Goal: Task Accomplishment & Management: Manage account settings

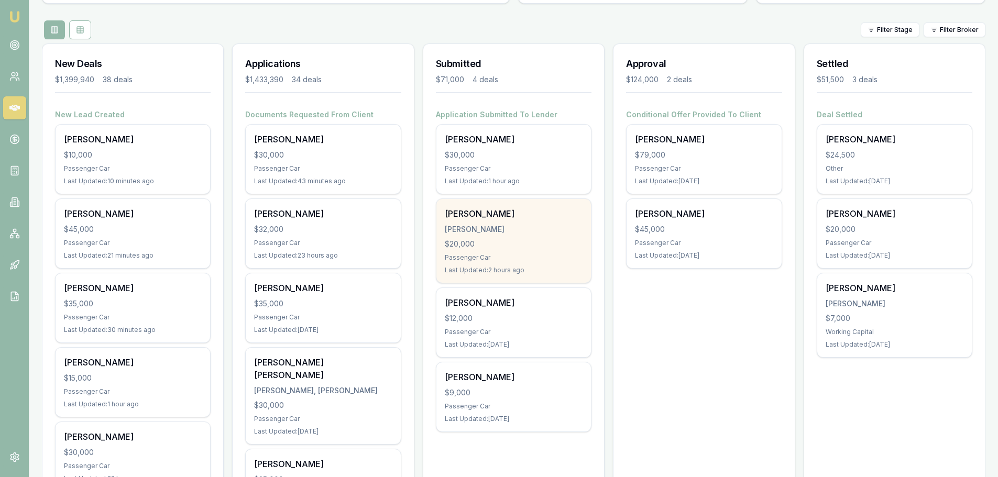
click at [542, 248] on div "$20,000" at bounding box center [514, 244] width 138 height 10
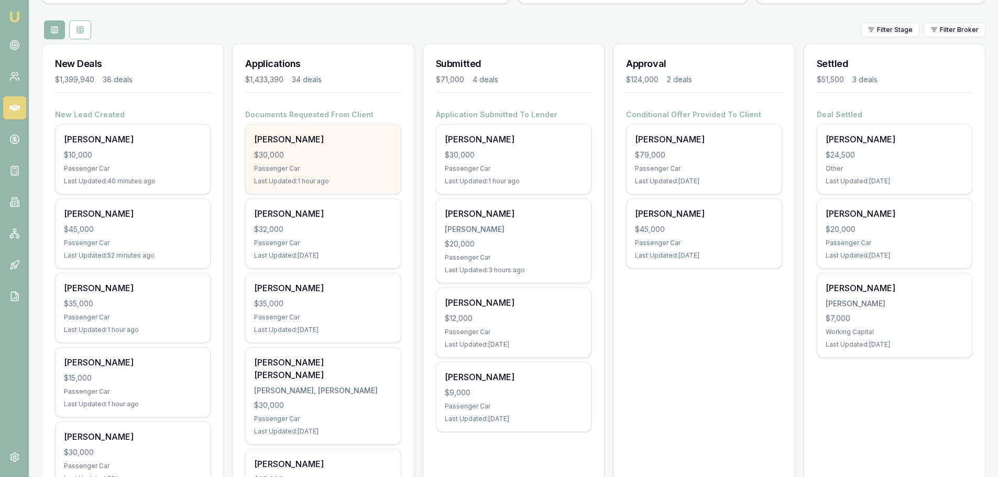
click at [374, 170] on div "Passenger Car" at bounding box center [323, 168] width 138 height 8
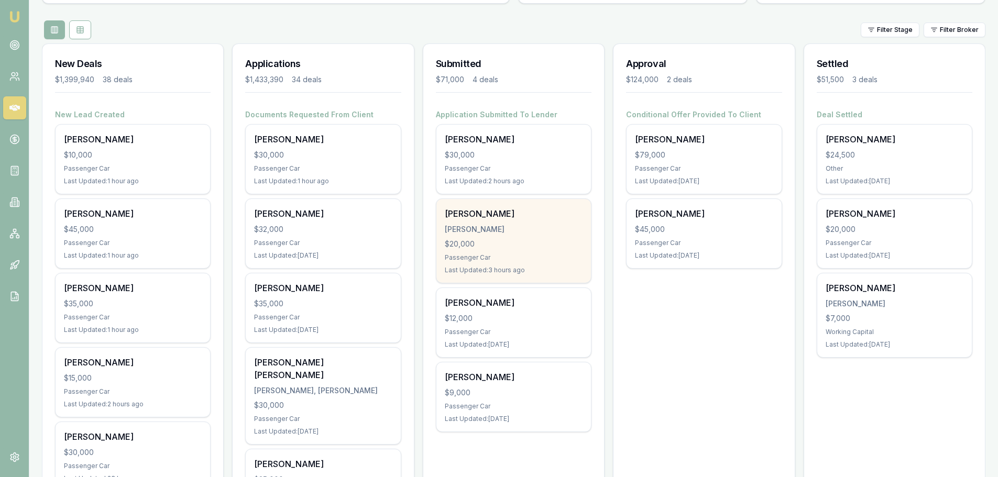
click at [530, 224] on div "LAKHWINDER KUMAR" at bounding box center [514, 229] width 138 height 10
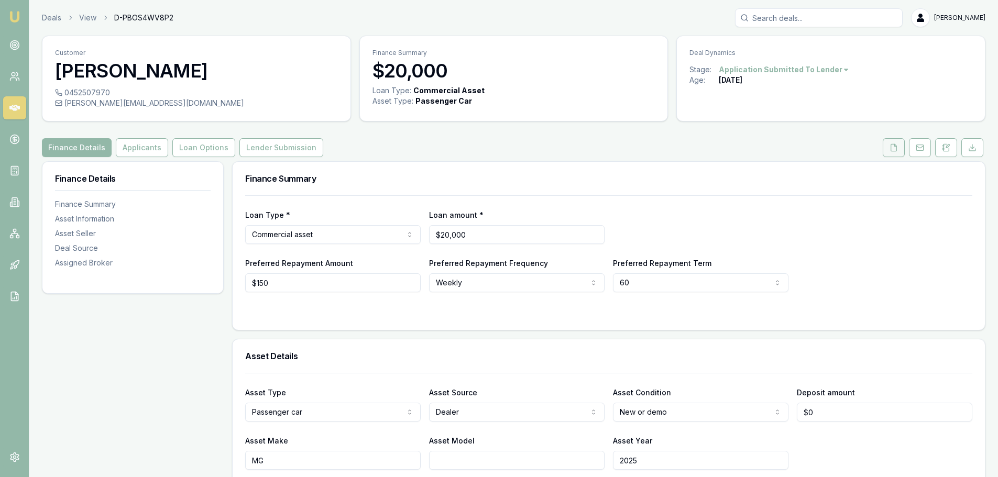
click at [888, 147] on button at bounding box center [894, 147] width 22 height 19
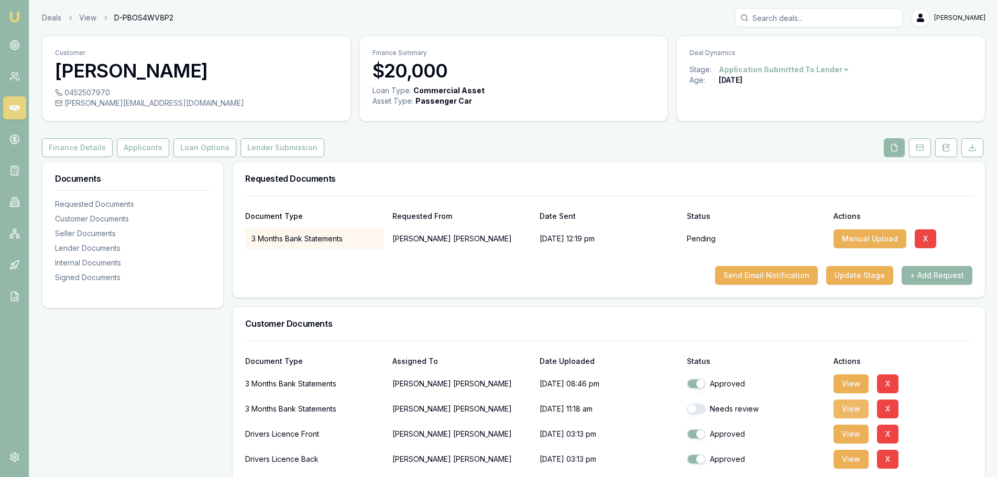
click at [837, 408] on button "View" at bounding box center [850, 409] width 35 height 19
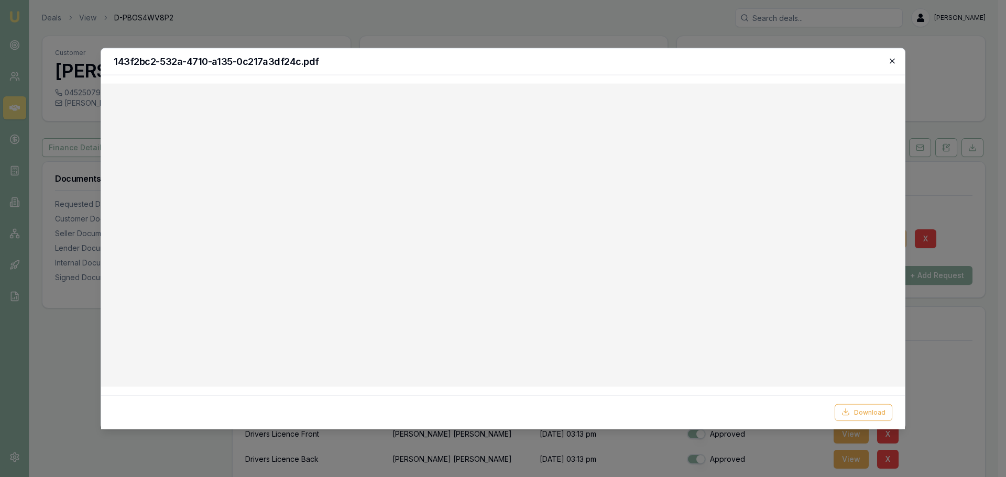
click at [896, 60] on div "143f2bc2-532a-4710-a135-0c217a3df24c.pdf" at bounding box center [503, 61] width 804 height 27
click at [891, 63] on icon "button" at bounding box center [892, 61] width 8 height 8
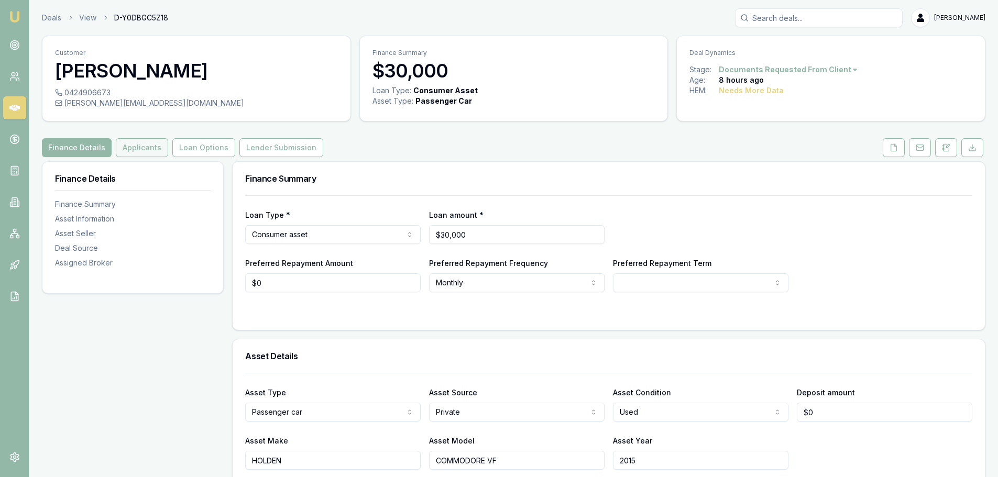
click at [151, 146] on button "Applicants" at bounding box center [142, 147] width 52 height 19
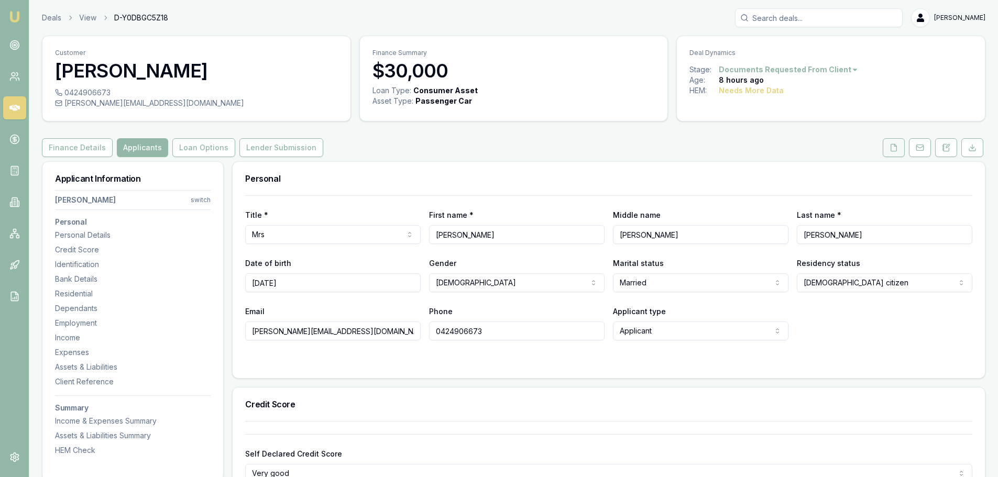
click at [888, 149] on button at bounding box center [894, 147] width 22 height 19
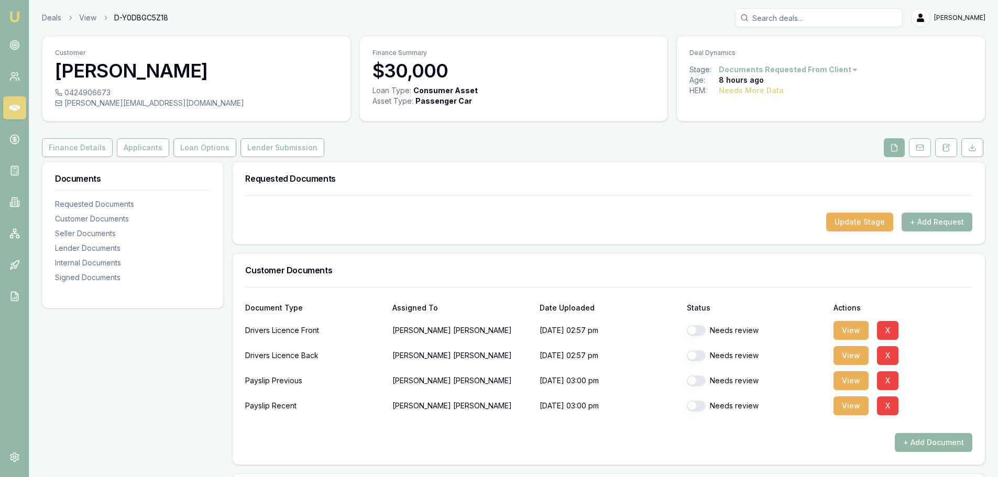
click at [701, 333] on button "button" at bounding box center [696, 330] width 19 height 10
checkbox input "true"
click at [702, 355] on button "button" at bounding box center [696, 355] width 19 height 10
checkbox input "true"
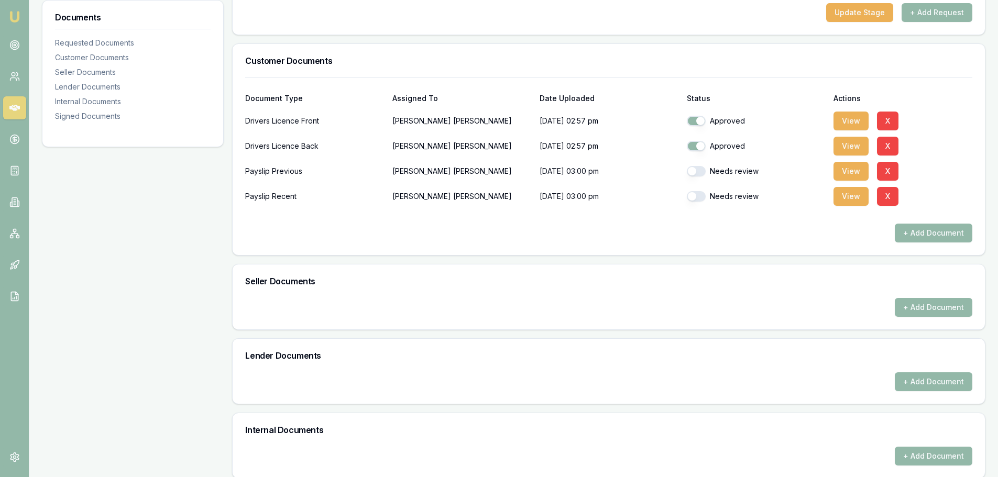
scroll to position [390, 0]
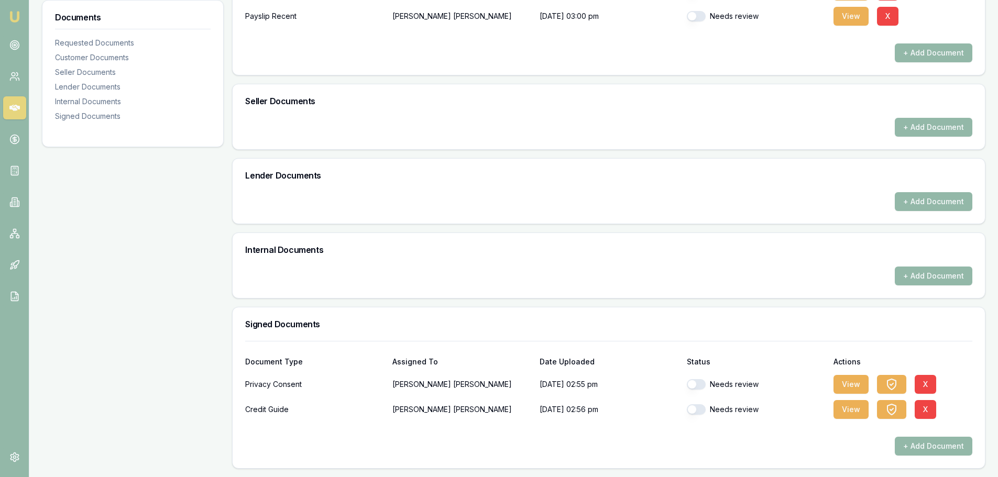
click at [703, 383] on button "button" at bounding box center [696, 384] width 19 height 10
checkbox input "true"
checkbox input "false"
checkbox input "true"
checkbox input "false"
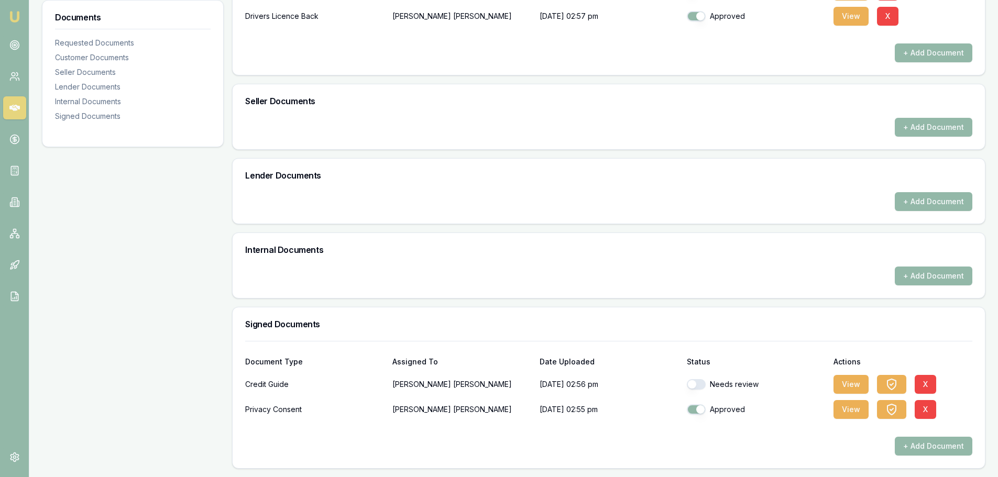
click at [700, 413] on button "button" at bounding box center [696, 409] width 19 height 10
checkbox input "false"
click at [700, 388] on button "button" at bounding box center [696, 384] width 19 height 10
checkbox input "true"
click at [699, 410] on button "button" at bounding box center [696, 409] width 19 height 10
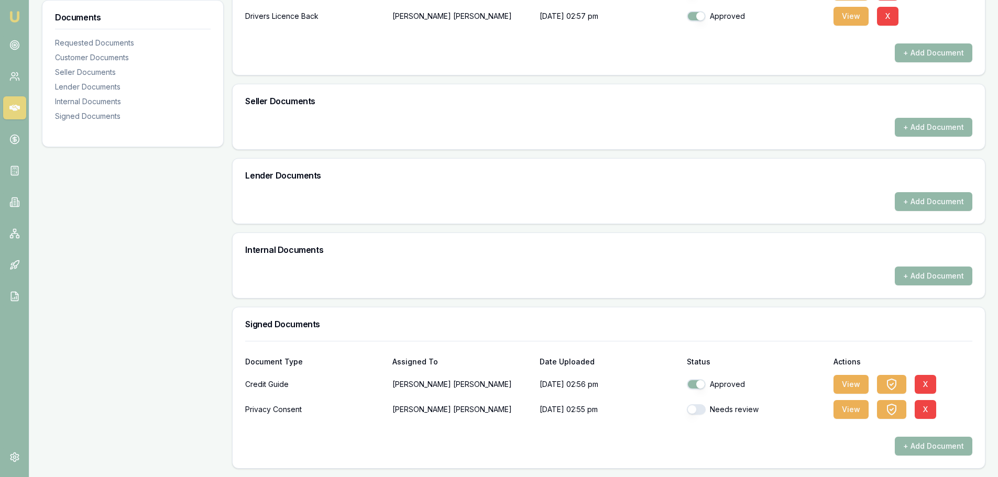
checkbox input "true"
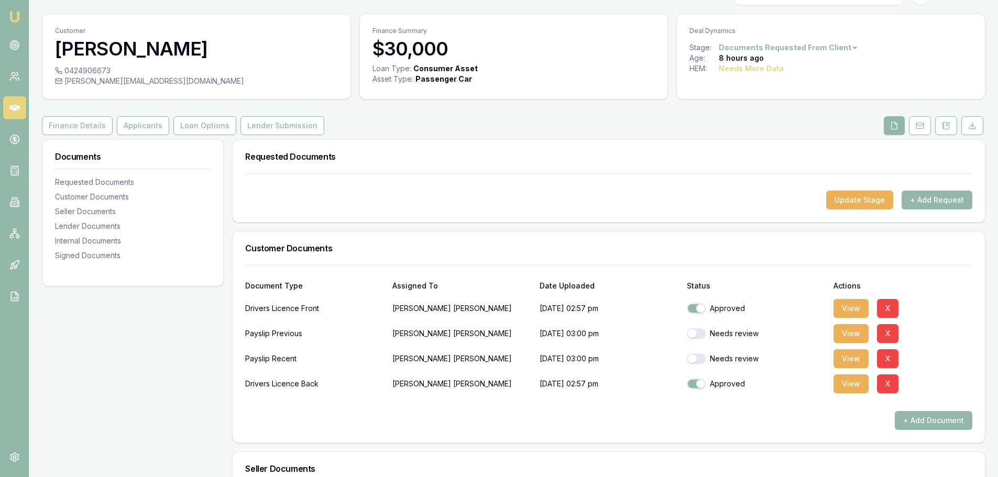
scroll to position [0, 0]
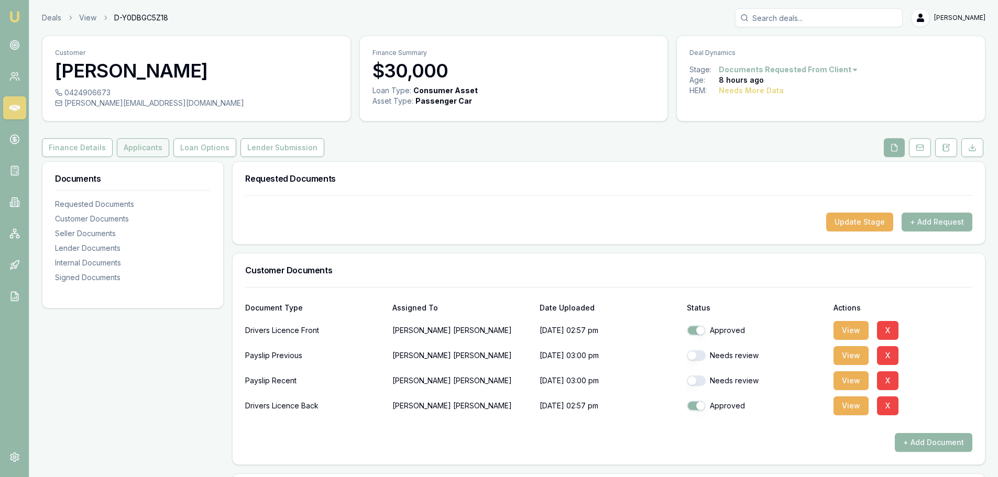
click at [135, 153] on button "Applicants" at bounding box center [143, 147] width 52 height 19
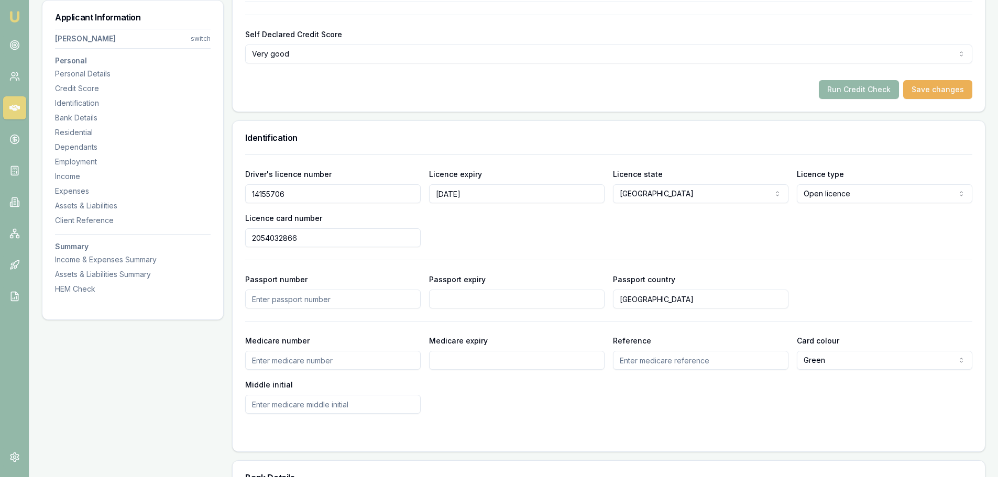
scroll to position [419, 0]
click at [840, 91] on button "Run Credit Check" at bounding box center [859, 90] width 80 height 19
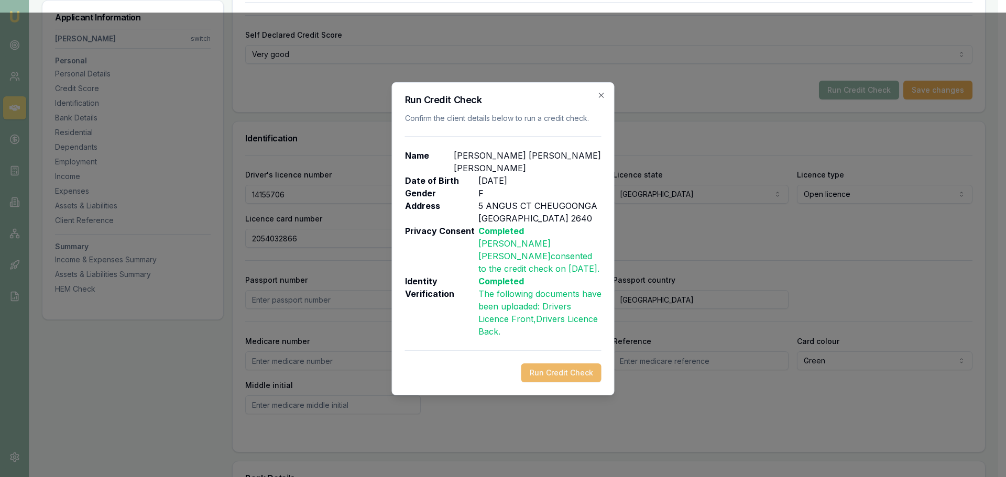
click at [588, 364] on button "Run Credit Check" at bounding box center [561, 373] width 80 height 19
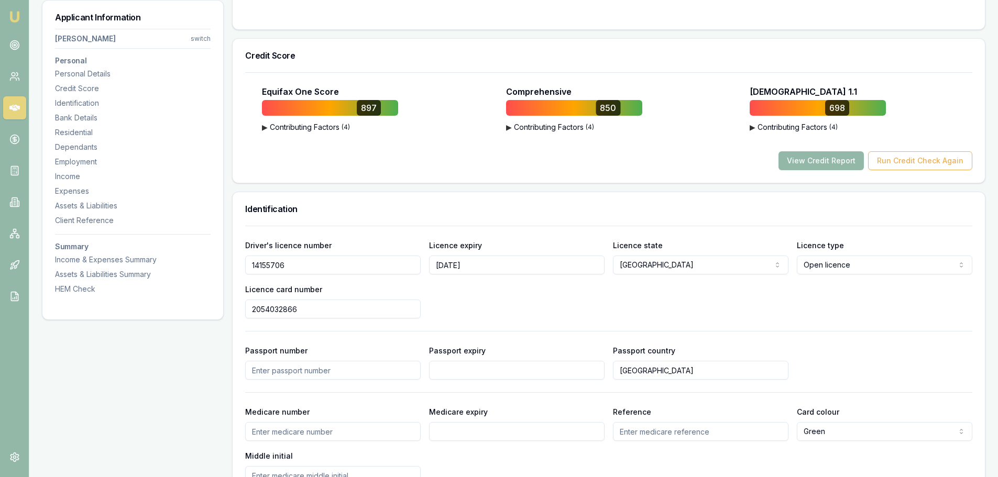
scroll to position [262, 0]
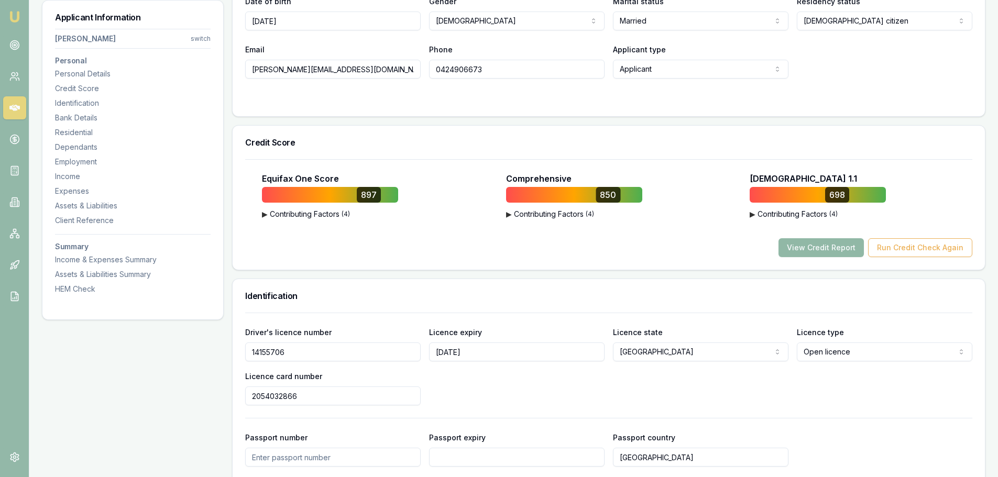
click at [795, 243] on button "View Credit Report" at bounding box center [820, 247] width 85 height 19
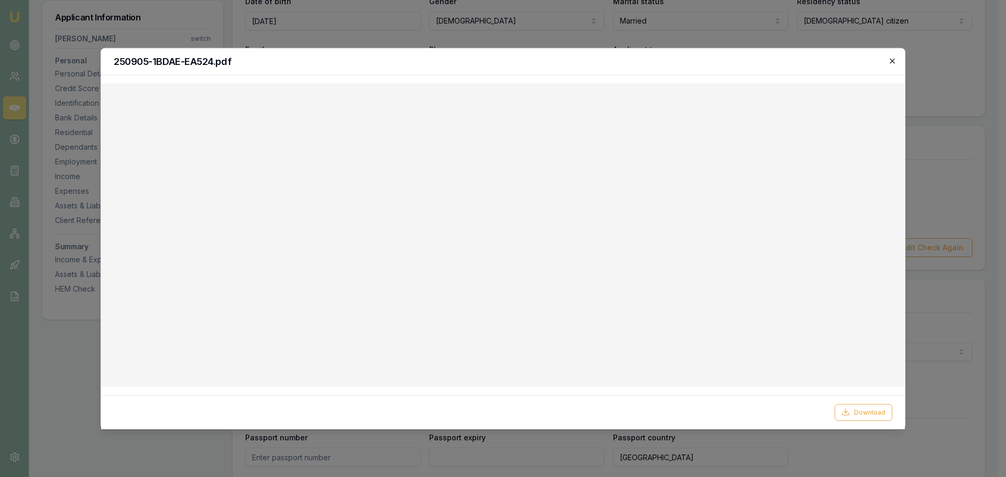
click at [894, 61] on icon "button" at bounding box center [892, 61] width 8 height 8
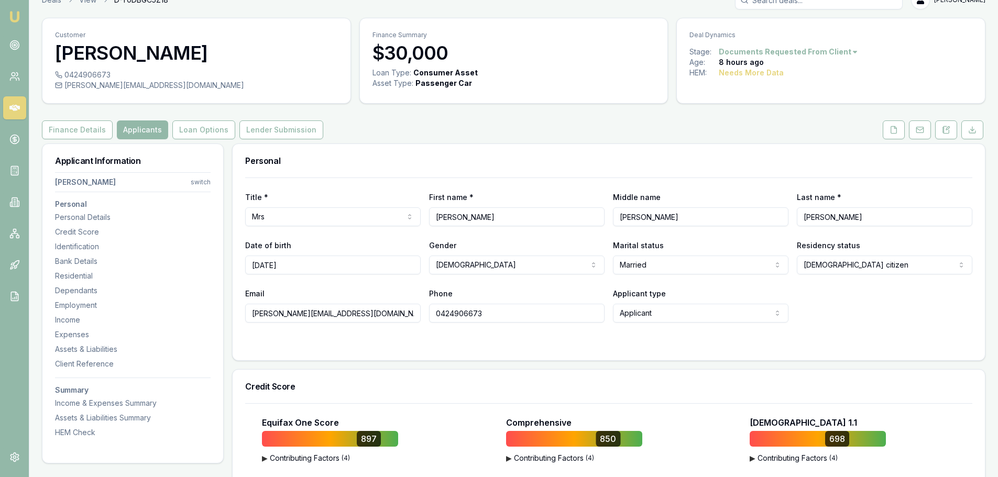
scroll to position [0, 0]
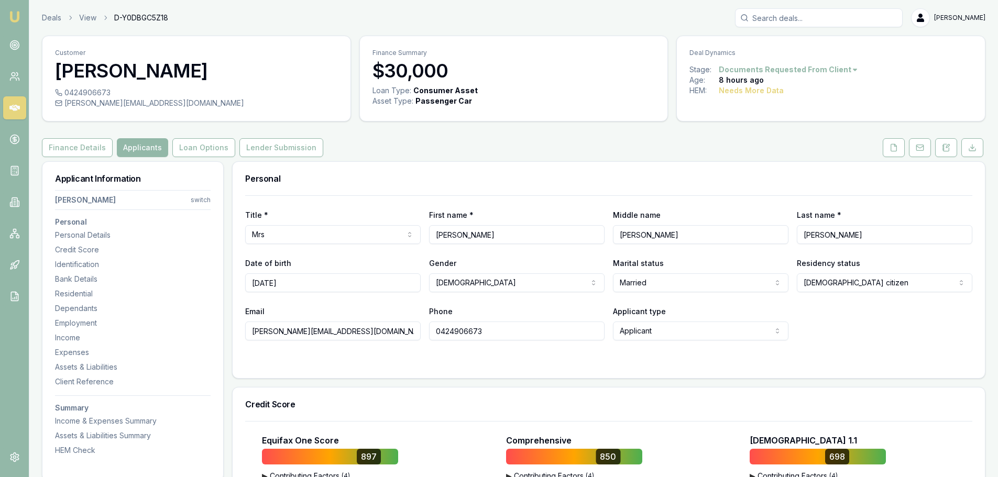
drag, startPoint x: 378, startPoint y: 333, endPoint x: 182, endPoint y: 335, distance: 196.4
click at [899, 150] on button at bounding box center [894, 147] width 22 height 19
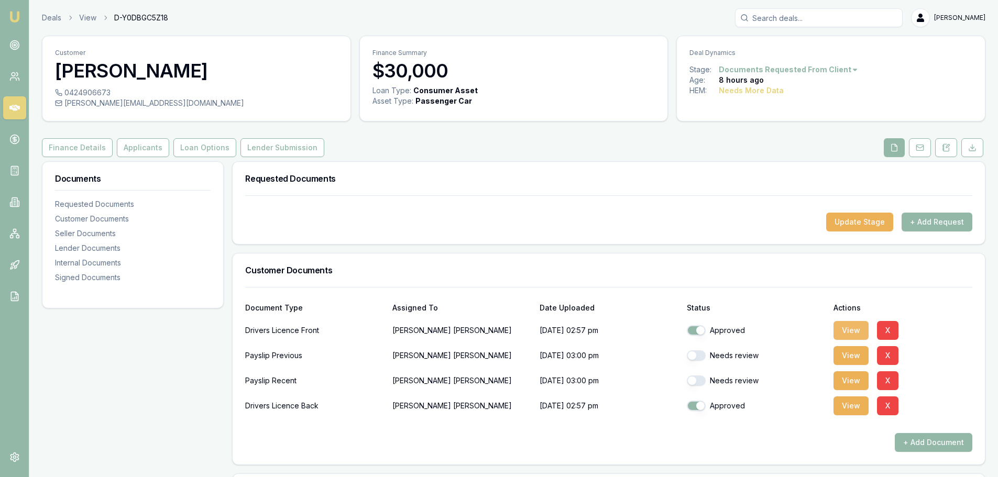
click at [853, 332] on button "View" at bounding box center [850, 330] width 35 height 19
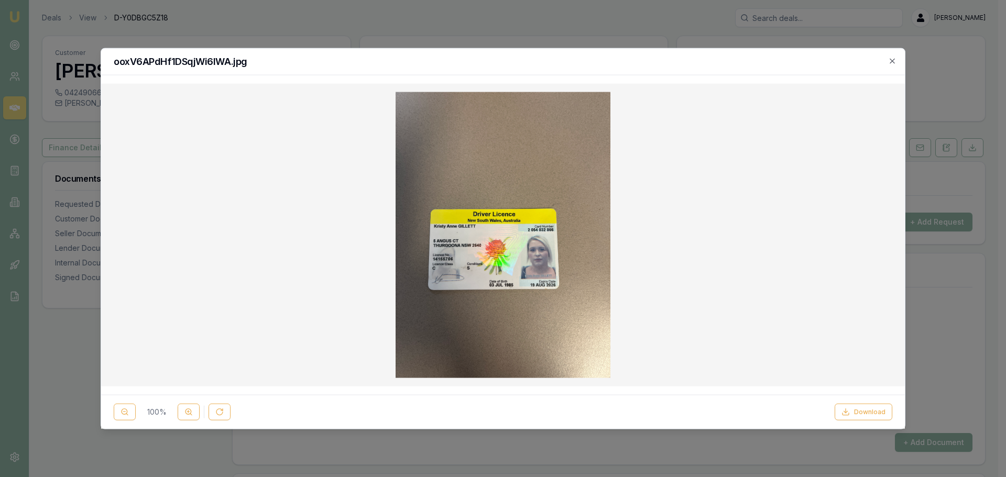
click at [887, 59] on h2 "ooxV6APdHf1DSqjWi6IWA.jpg" at bounding box center [503, 61] width 778 height 9
click at [891, 61] on icon "button" at bounding box center [892, 61] width 8 height 8
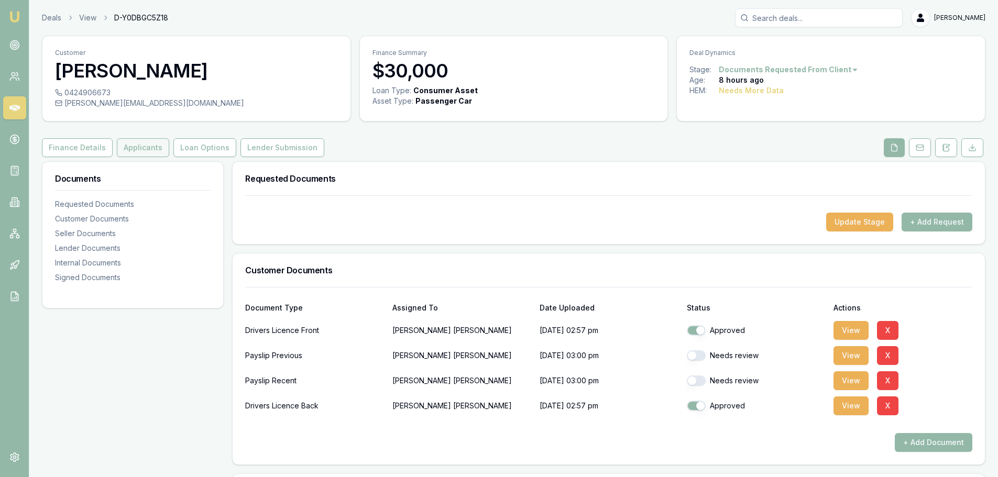
click at [151, 152] on button "Applicants" at bounding box center [143, 147] width 52 height 19
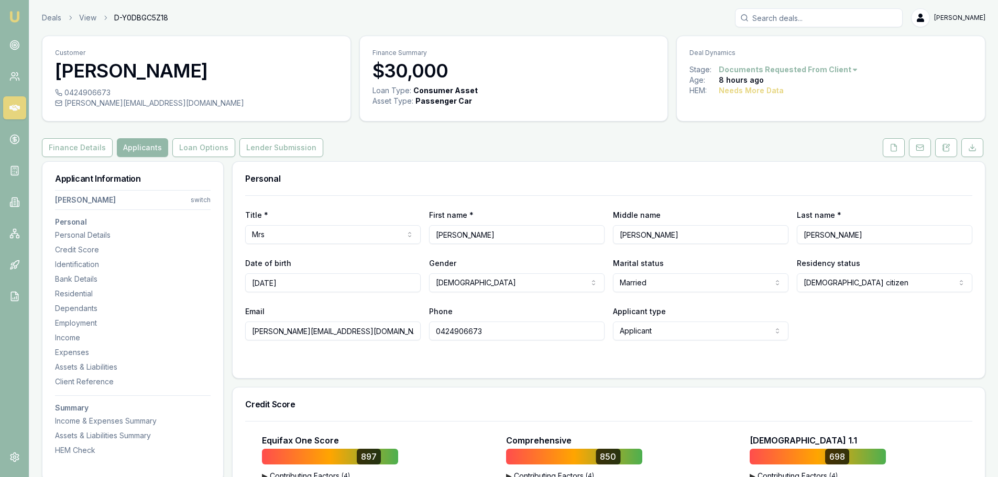
drag, startPoint x: 369, startPoint y: 332, endPoint x: 269, endPoint y: 329, distance: 99.6
click at [260, 329] on input "kristy-morgan@hotmail.com" at bounding box center [332, 331] width 175 height 19
click at [394, 337] on input "kristy-morgan@hotmail.com" at bounding box center [332, 331] width 175 height 19
drag, startPoint x: 393, startPoint y: 334, endPoint x: 208, endPoint y: 343, distance: 185.7
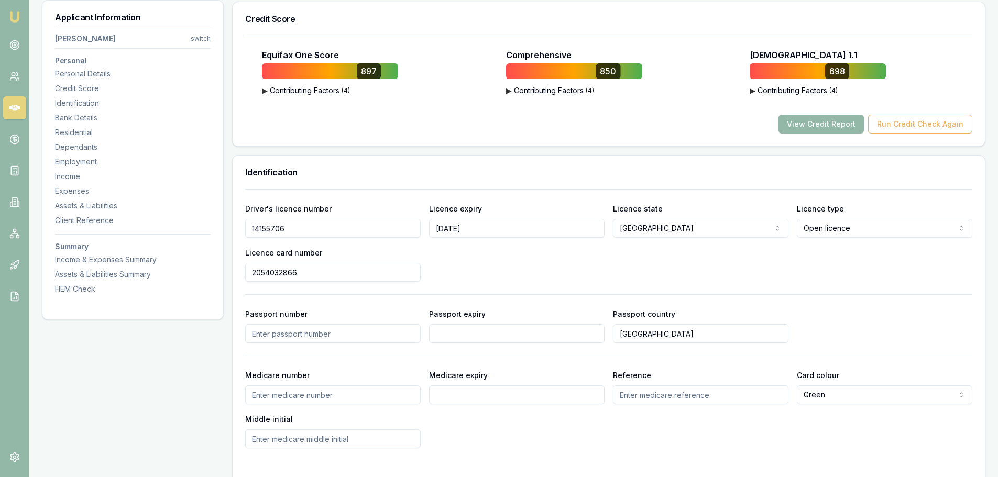
scroll to position [262, 0]
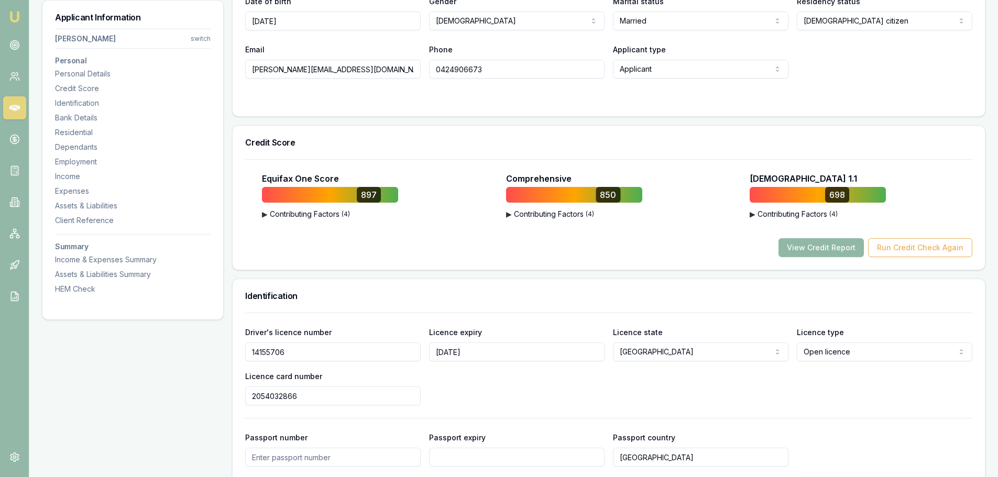
click at [830, 243] on button "View Credit Report" at bounding box center [820, 247] width 85 height 19
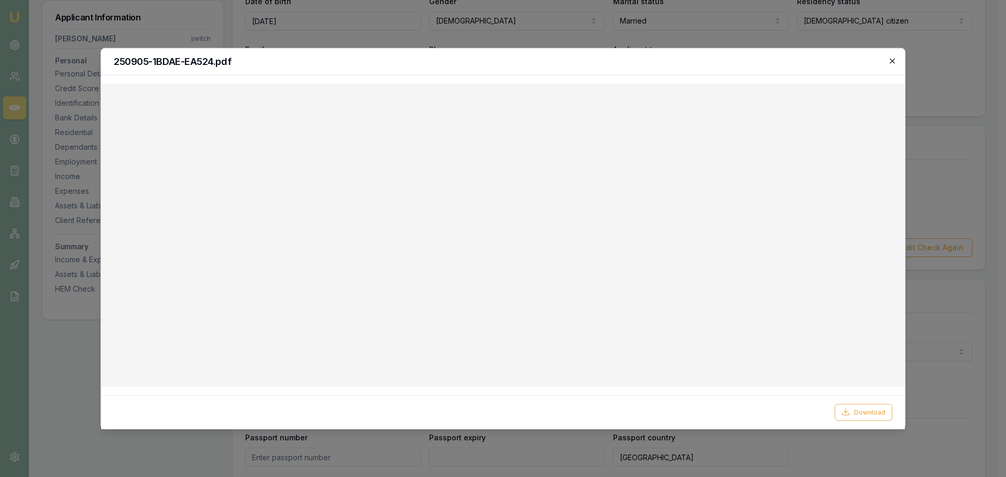
click at [888, 61] on icon "button" at bounding box center [892, 61] width 8 height 8
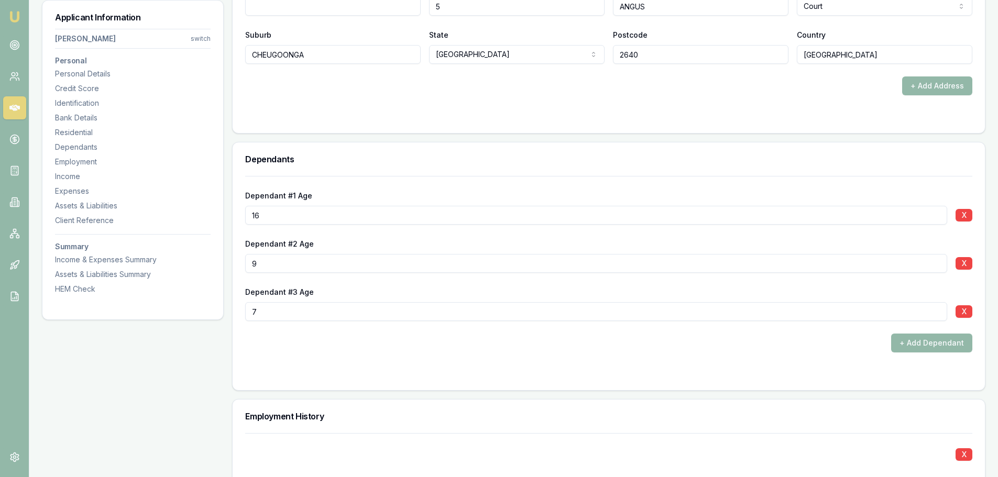
scroll to position [1467, 0]
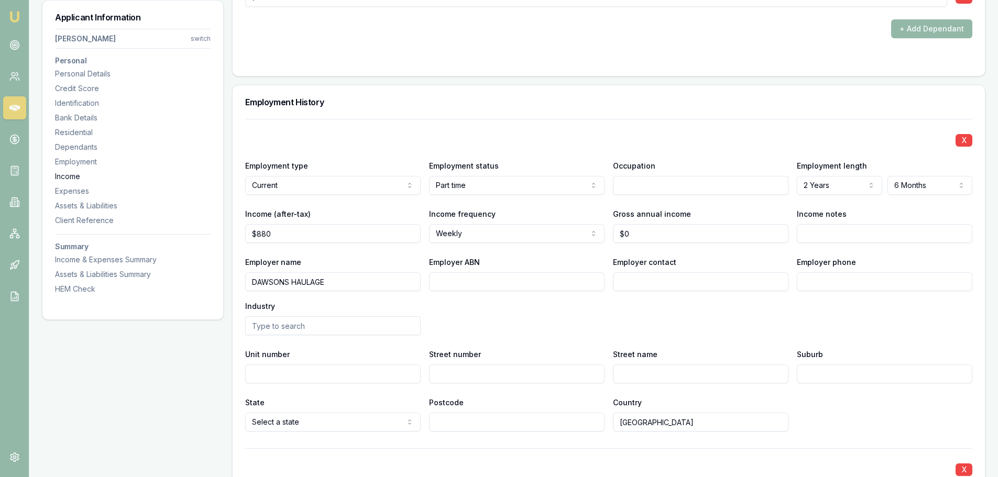
click at [78, 177] on div "Income" at bounding box center [133, 176] width 156 height 10
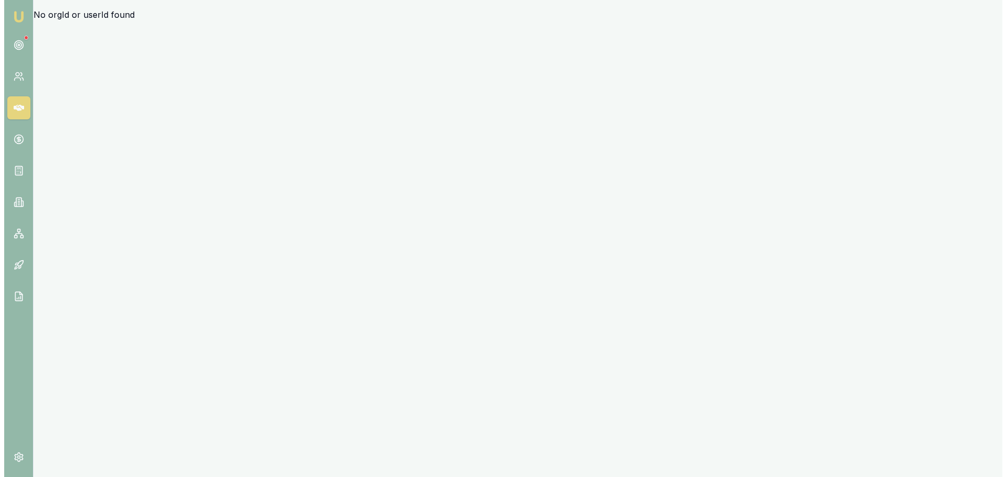
scroll to position [0, 0]
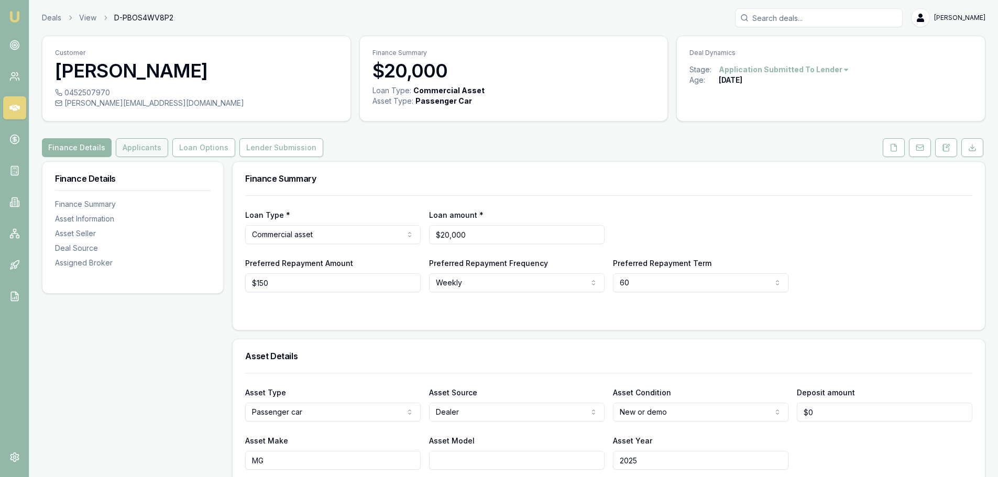
click at [133, 145] on button "Applicants" at bounding box center [142, 147] width 52 height 19
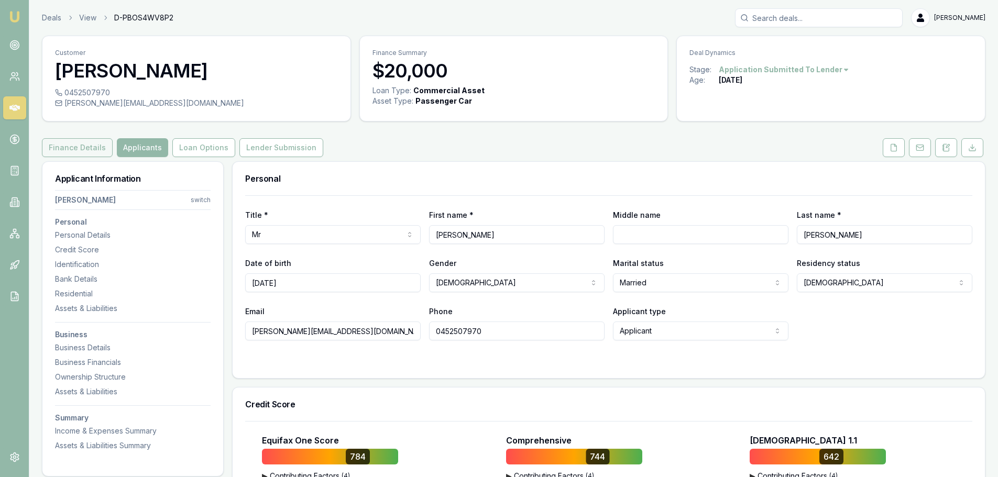
click at [77, 150] on button "Finance Details" at bounding box center [77, 147] width 71 height 19
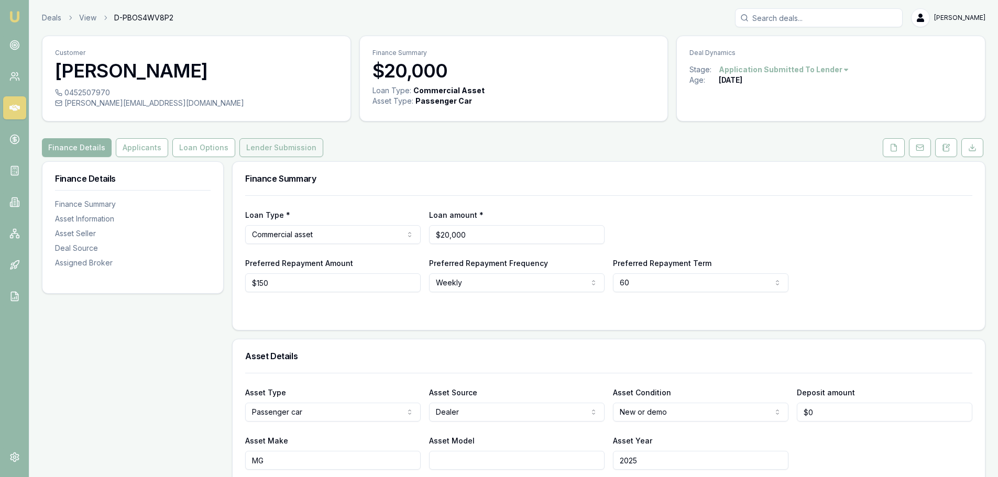
click at [272, 147] on button "Lender Submission" at bounding box center [281, 147] width 84 height 19
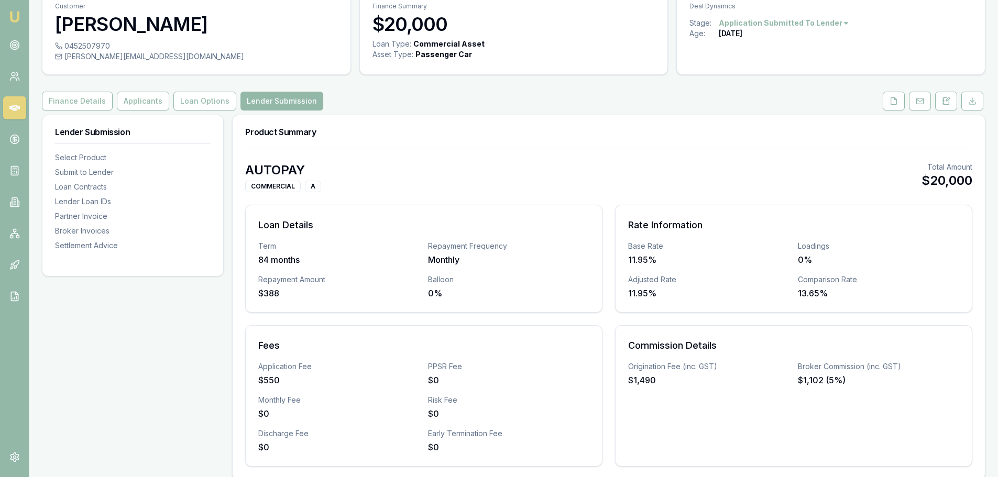
scroll to position [262, 0]
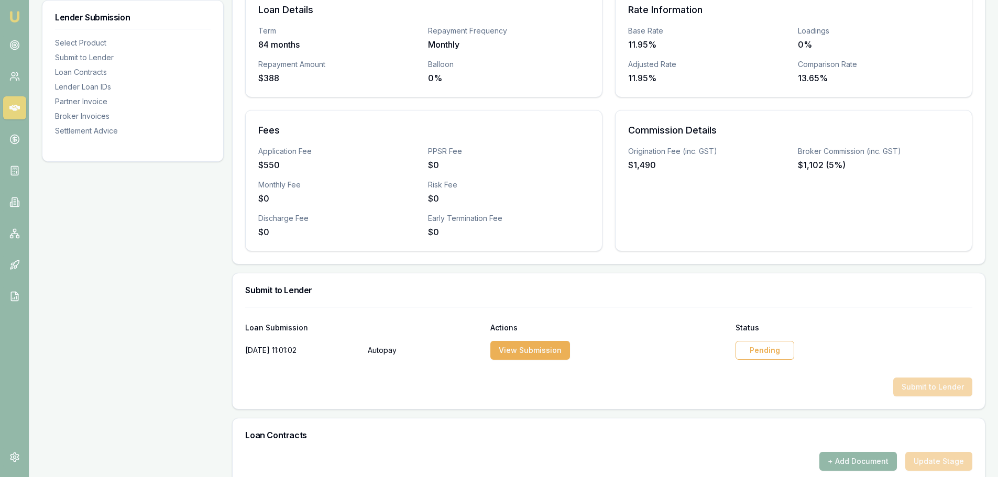
click at [765, 347] on div "Pending" at bounding box center [764, 350] width 59 height 19
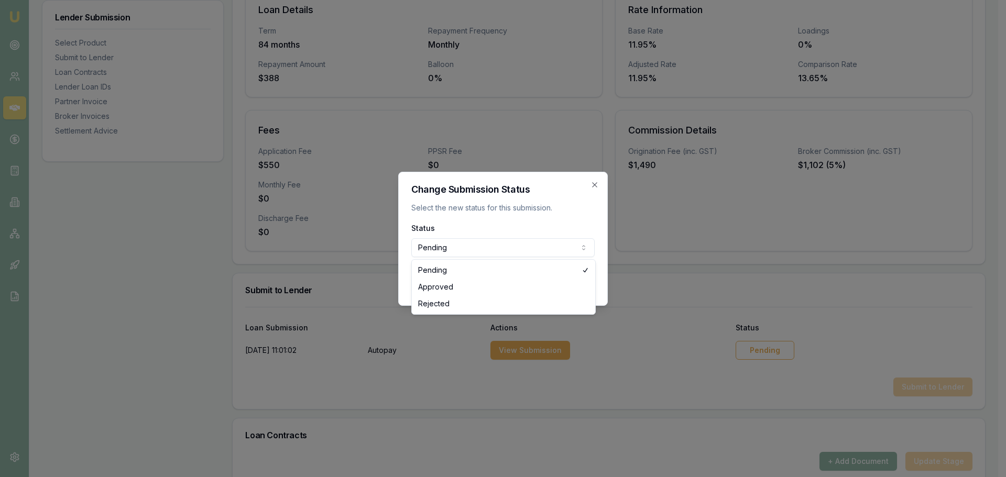
select select "APPROVED"
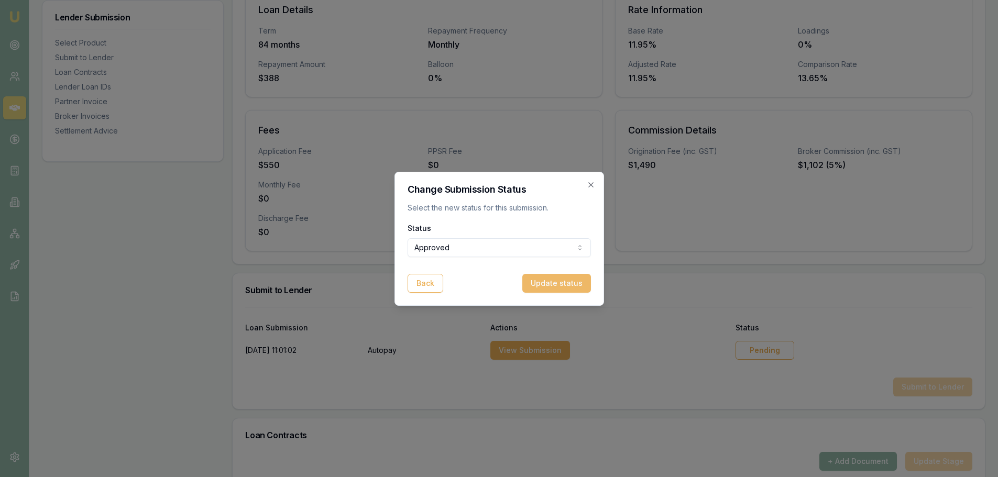
click at [566, 282] on button "Update status" at bounding box center [556, 283] width 69 height 19
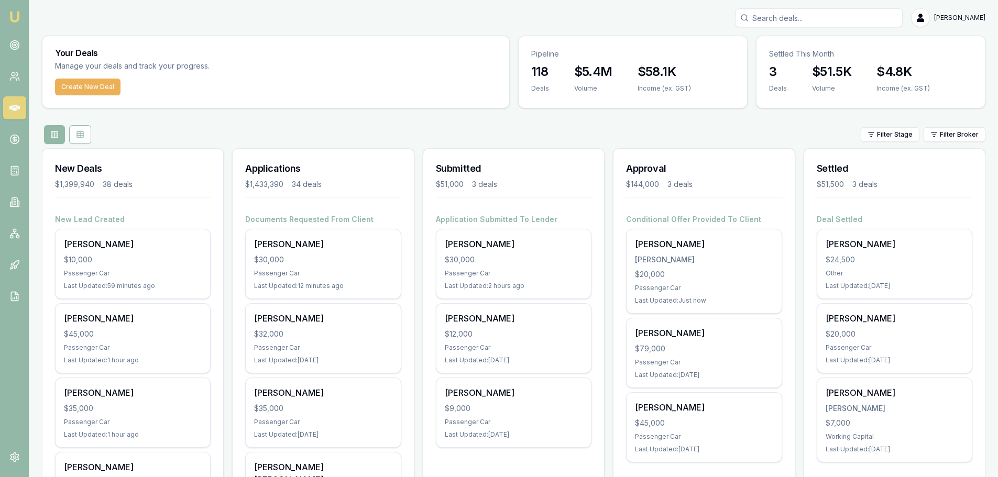
click at [249, 131] on div "Filter Stage Filter Broker" at bounding box center [513, 134] width 943 height 19
